Goal: Information Seeking & Learning: Learn about a topic

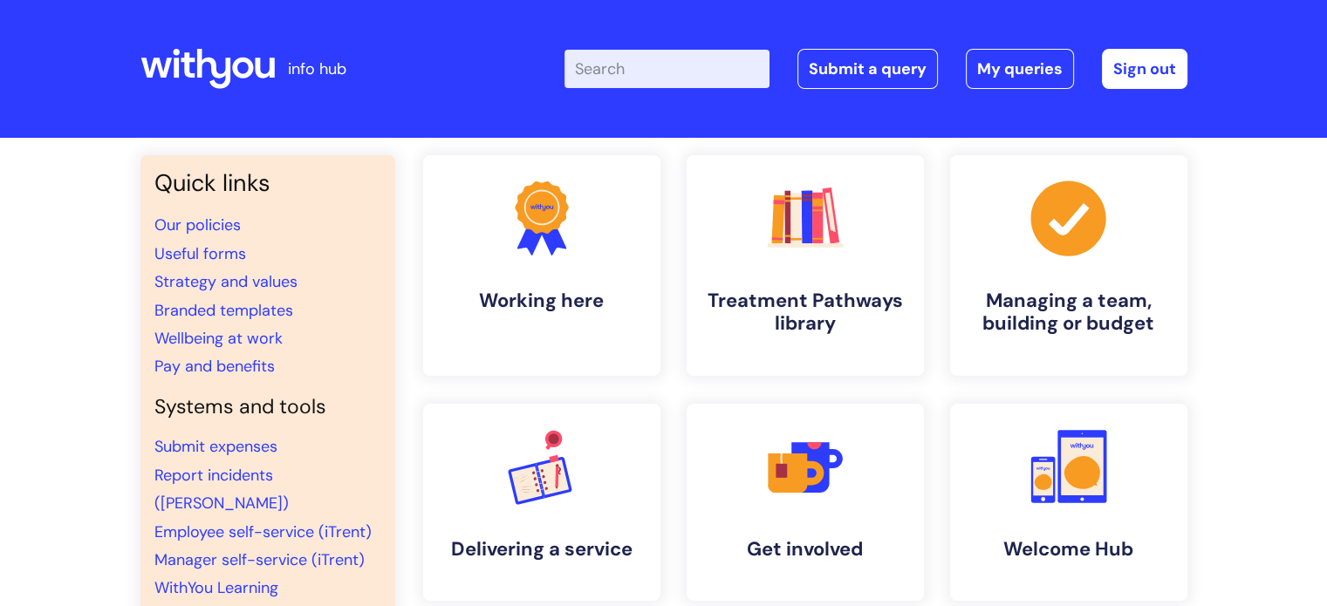
click at [667, 70] on input "Enter your search term here..." at bounding box center [666, 69] width 205 height 38
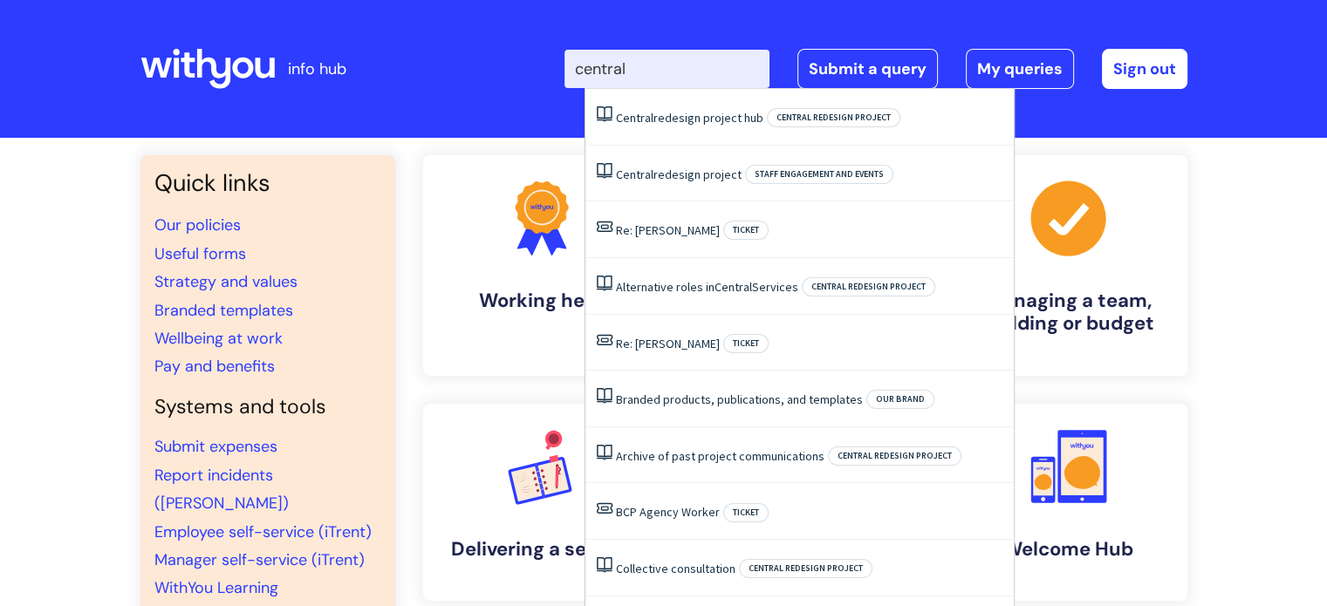
type input "central"
click button "Search" at bounding box center [0, 0] width 0 height 0
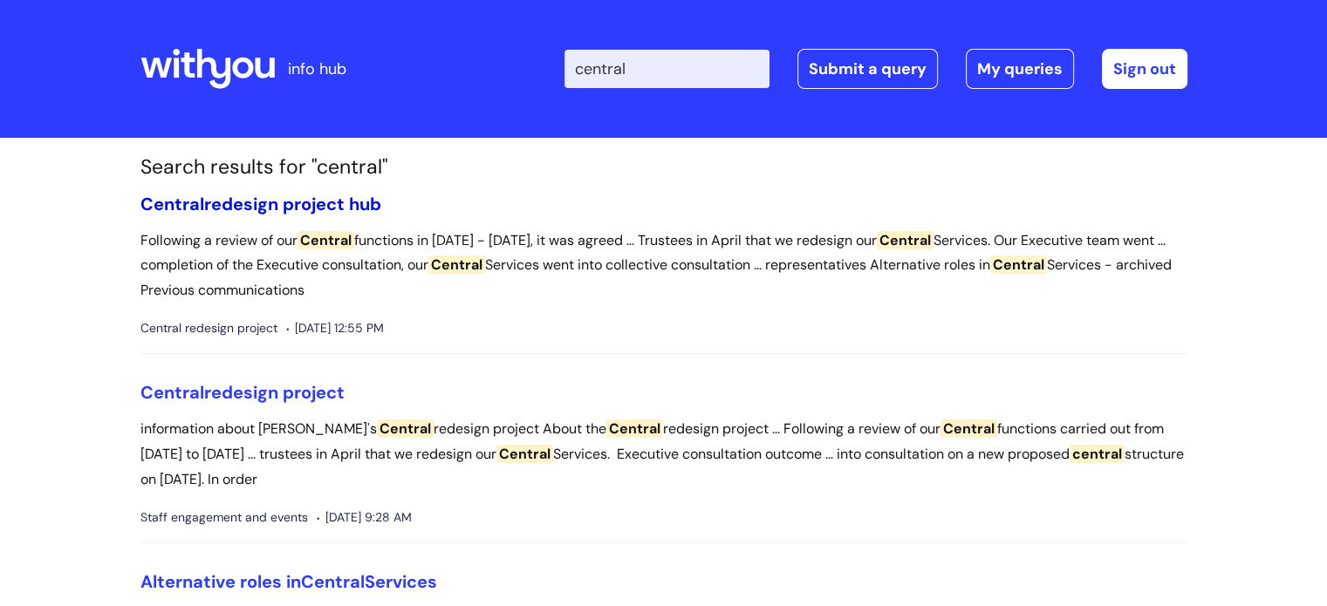
click at [201, 208] on span "Central" at bounding box center [172, 204] width 64 height 23
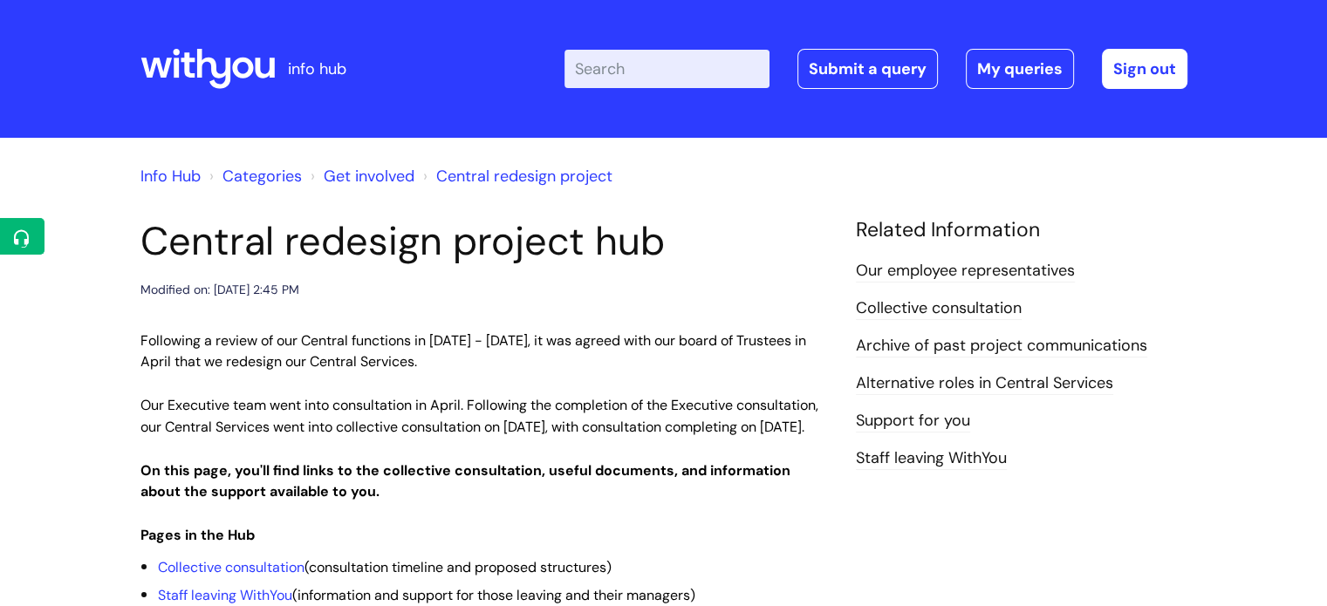
scroll to position [255, 0]
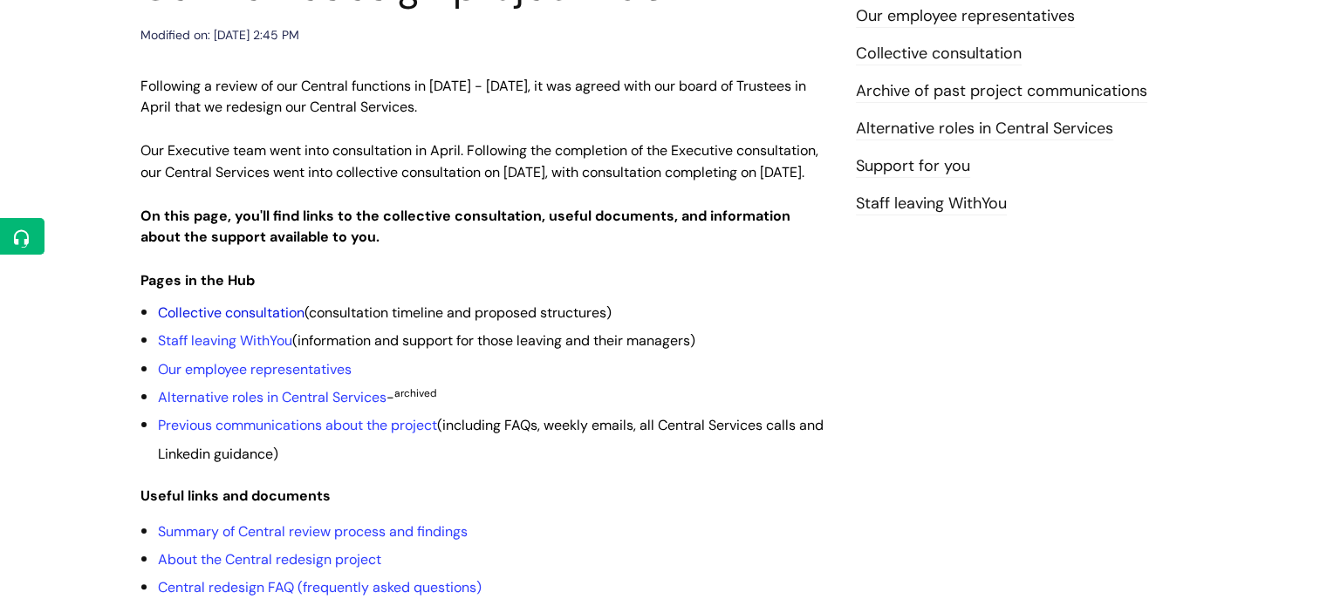
click at [251, 322] on link "Collective consultation" at bounding box center [231, 313] width 147 height 18
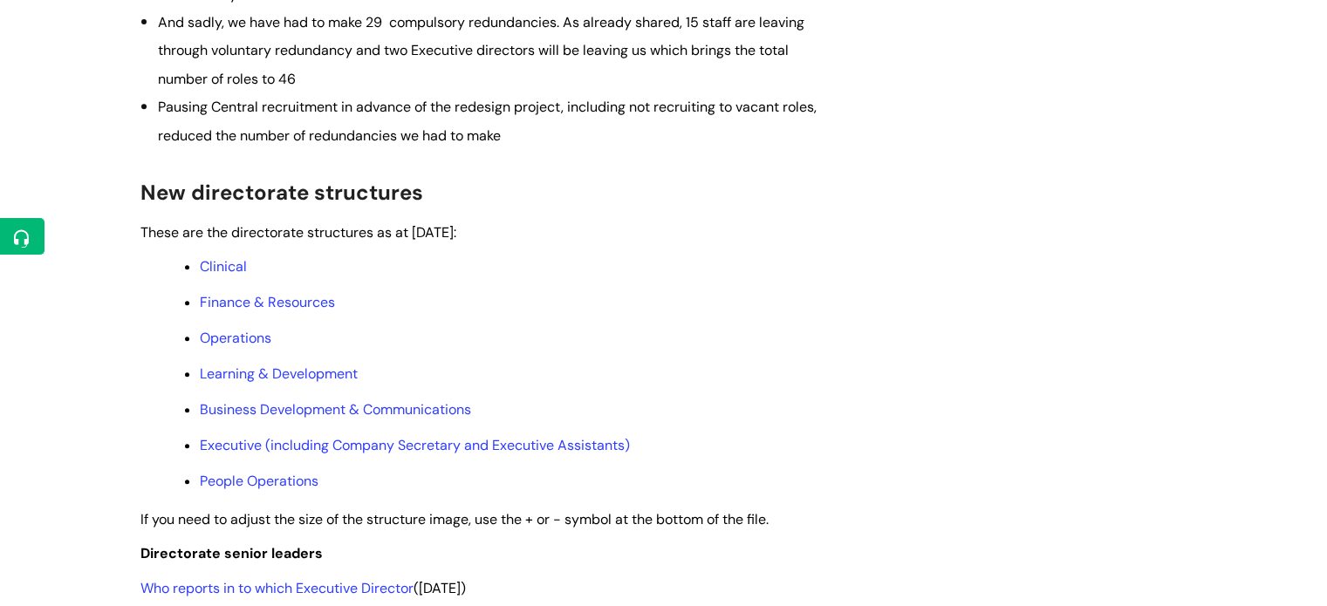
scroll to position [850, 0]
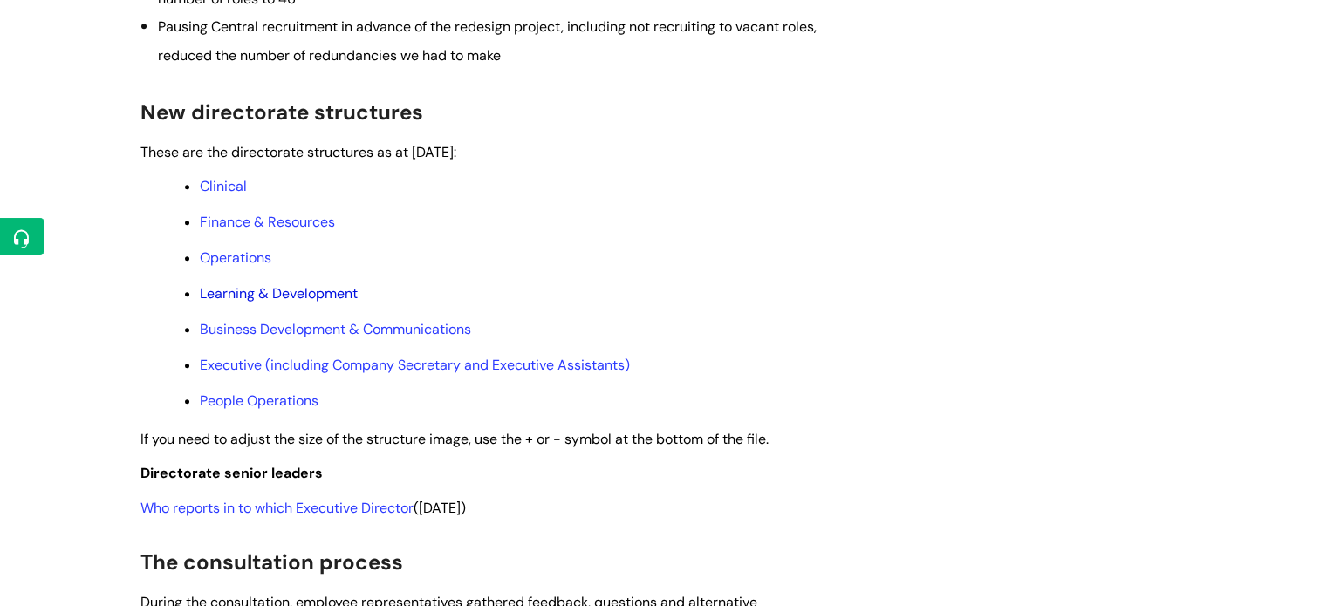
click at [304, 303] on link "Learning & Development" at bounding box center [279, 293] width 158 height 18
